Goal: Information Seeking & Learning: Check status

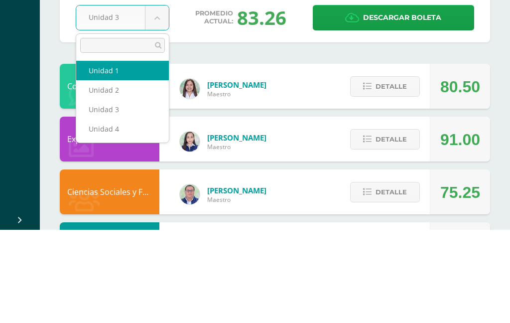
select select "Unidad 1"
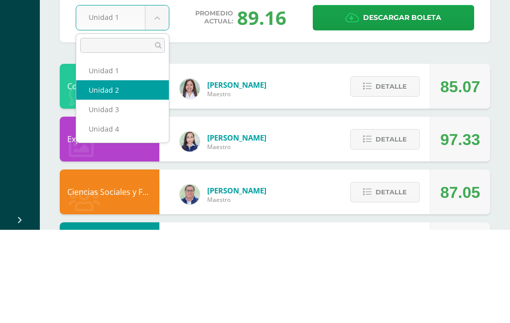
select select "Unidad 2"
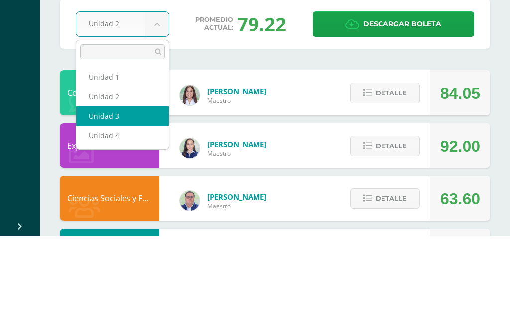
select select "Unidad 3"
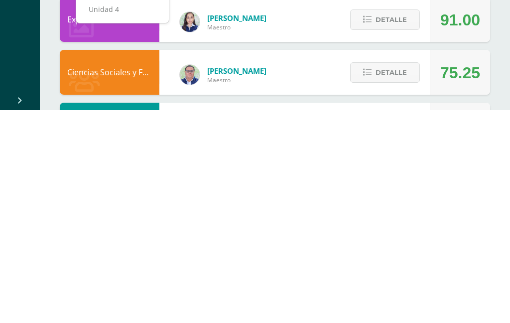
click at [133, 150] on ul "Unidad 1 Unidad 2 Unidad 3 Unidad 4" at bounding box center [122, 193] width 93 height 86
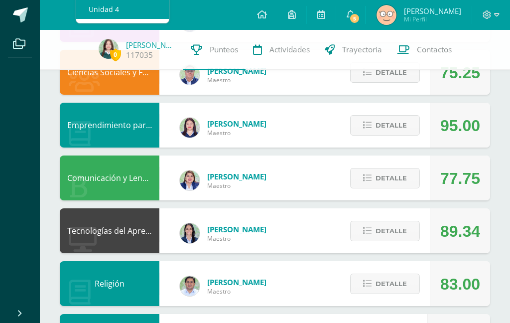
select select "Unidad 4"
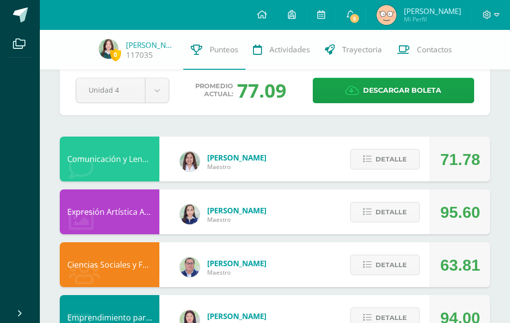
scroll to position [19, 0]
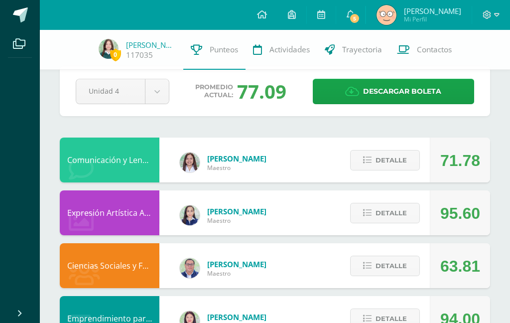
click at [395, 273] on span "Detalle" at bounding box center [390, 265] width 31 height 18
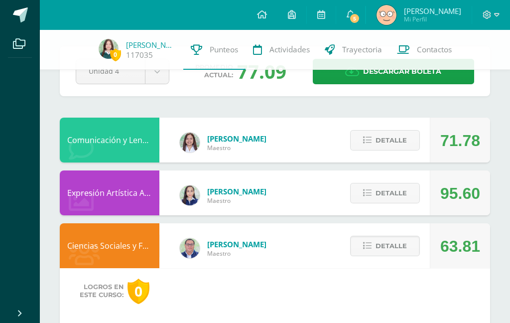
scroll to position [31, 0]
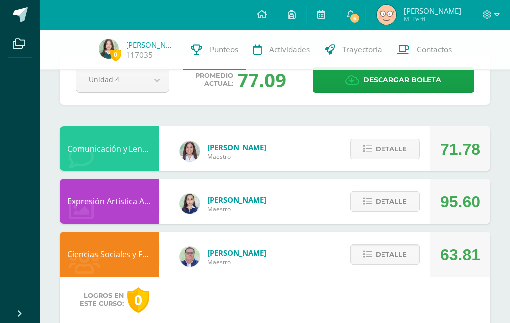
click at [388, 247] on span "Detalle" at bounding box center [390, 254] width 31 height 18
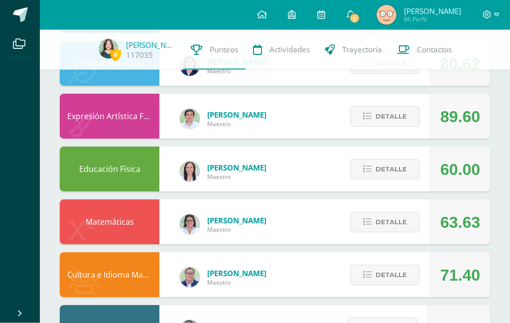
scroll to position [599, 0]
